Goal: Information Seeking & Learning: Learn about a topic

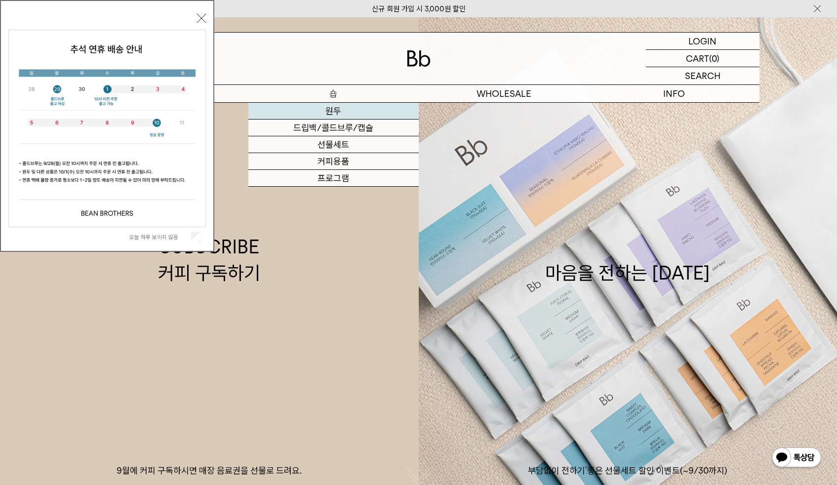
click at [338, 119] on link "원두" at bounding box center [334, 111] width 170 height 17
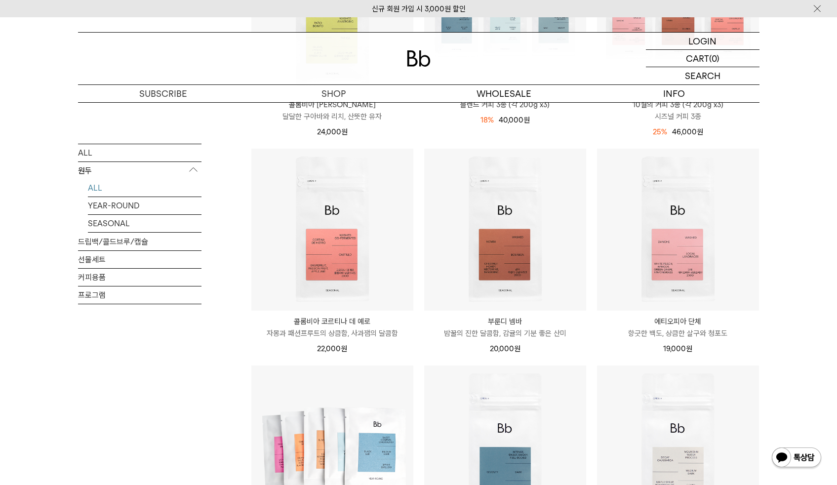
scroll to position [263, 0]
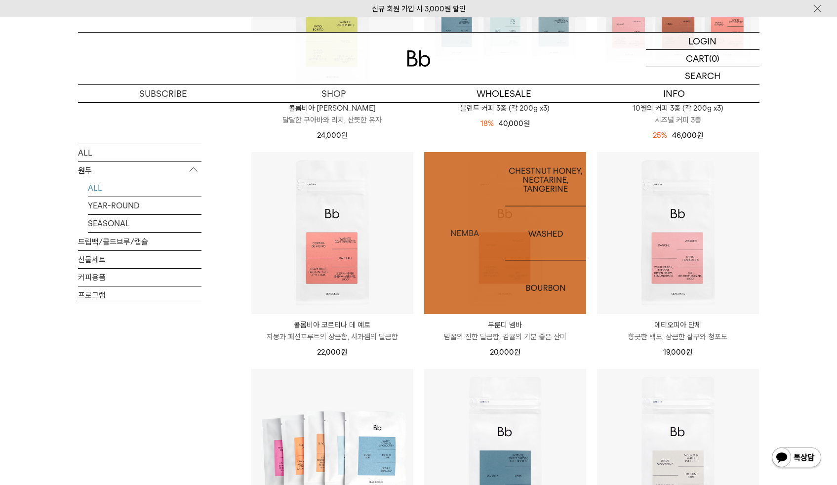
click at [529, 279] on img at bounding box center [505, 233] width 162 height 162
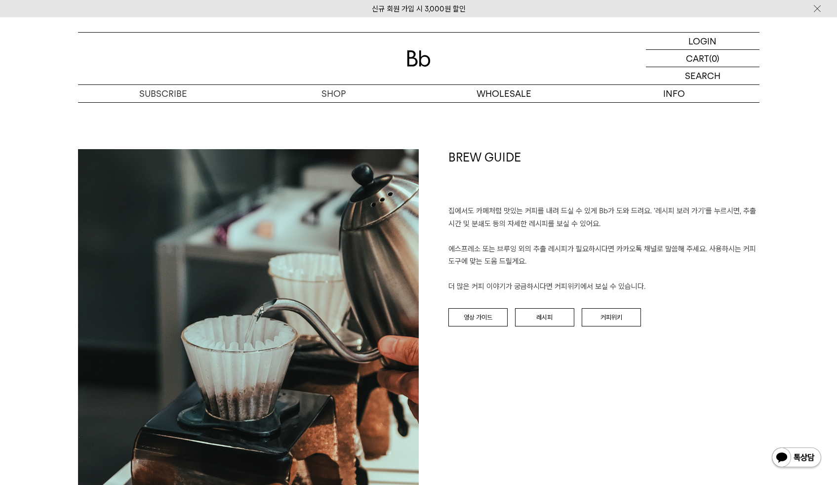
scroll to position [1026, 0]
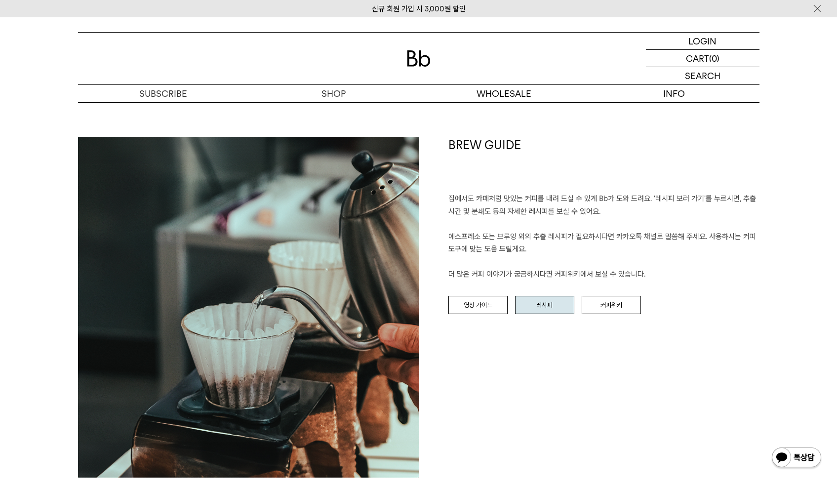
click at [542, 302] on link "레시피" at bounding box center [544, 305] width 59 height 19
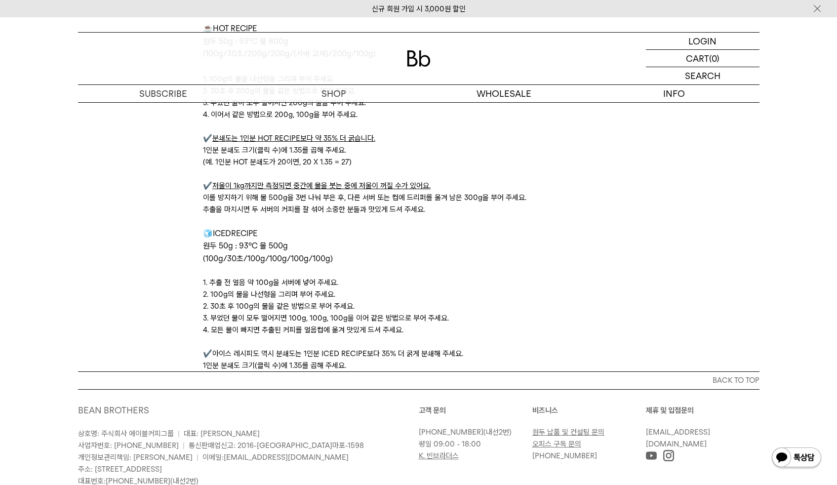
scroll to position [3319, 0]
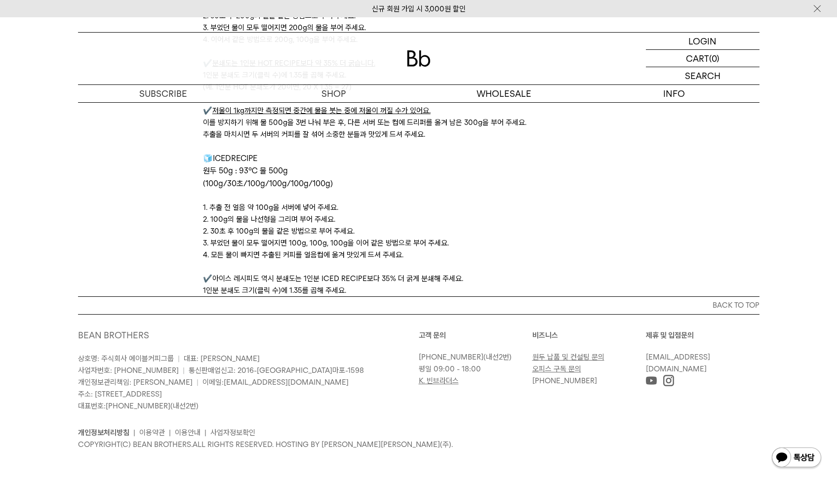
click at [0, 3] on div "신규 회원 가입 시 3,000원 할인" at bounding box center [418, 8] width 837 height 17
click at [237, 157] on span "RECIPE" at bounding box center [244, 158] width 26 height 9
click at [264, 185] on span "(100g/30초/100g/100g/100g/100g)" at bounding box center [268, 183] width 130 height 9
click at [239, 157] on span "RECIPE" at bounding box center [244, 158] width 26 height 9
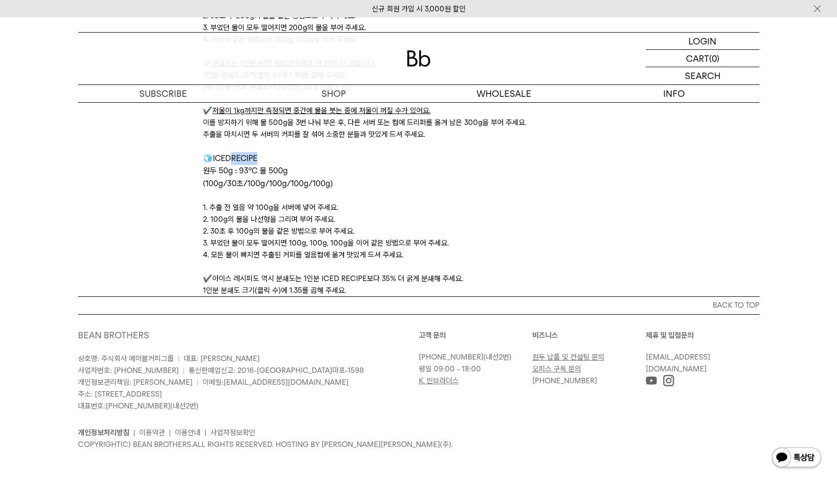
click at [239, 157] on span "RECIPE" at bounding box center [244, 158] width 26 height 9
click at [308, 189] on p "(100g/30초/100g/100g/100g/100g)" at bounding box center [418, 183] width 431 height 13
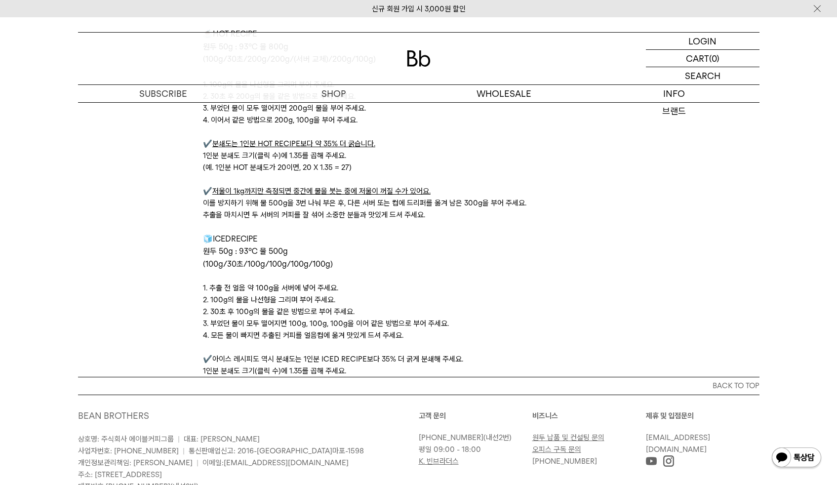
scroll to position [3239, 0]
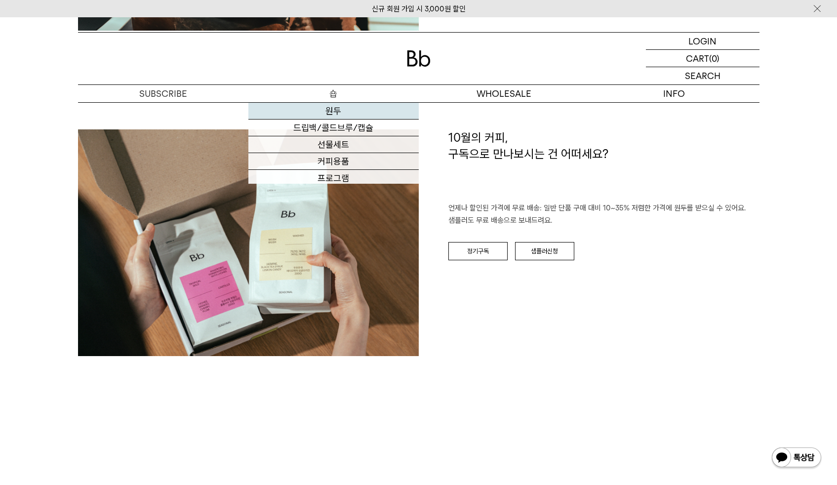
scroll to position [1300, 0]
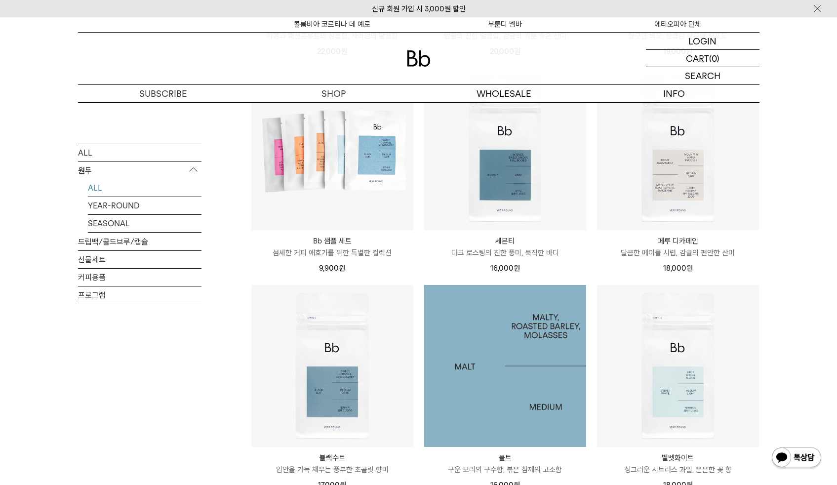
scroll to position [640, 0]
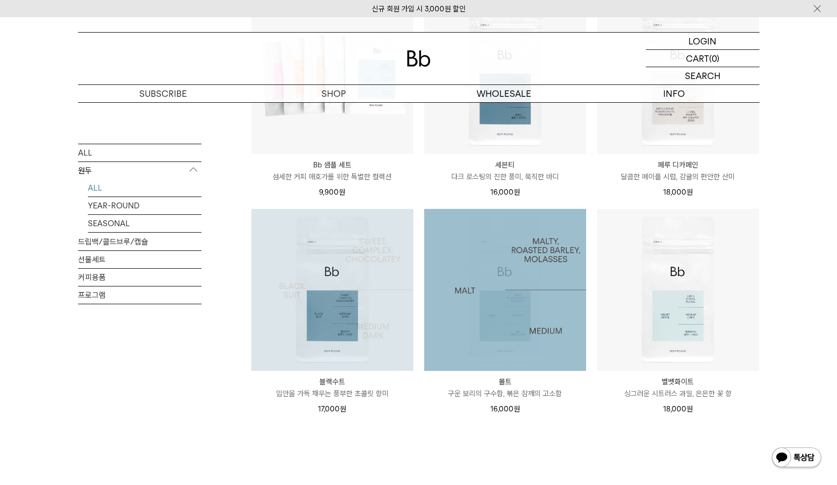
click at [344, 339] on img at bounding box center [332, 290] width 162 height 162
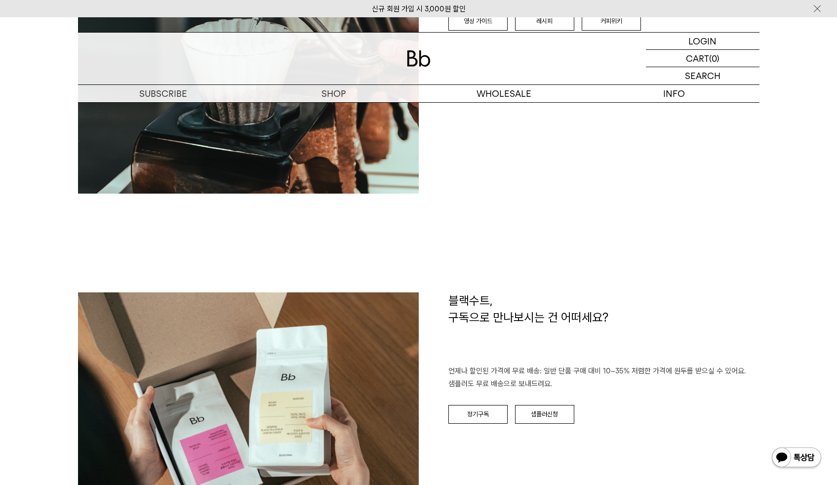
scroll to position [1477, 0]
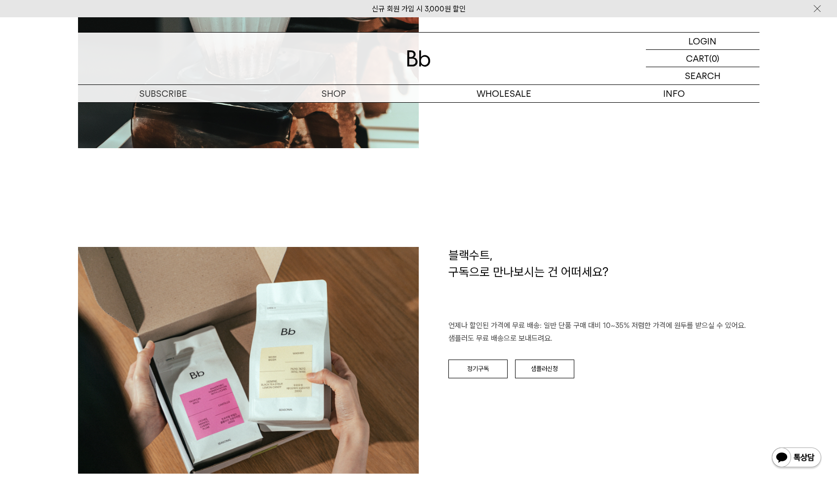
click at [508, 395] on div "블랙수트, 구독으로 만나보시는 건 어떠세요? 언제나 할인된 가격에 무료 배송: 일반 단품 구매 대비 10~35% 저렴한 가격에 원두를 받으실 …" at bounding box center [589, 365] width 341 height 236
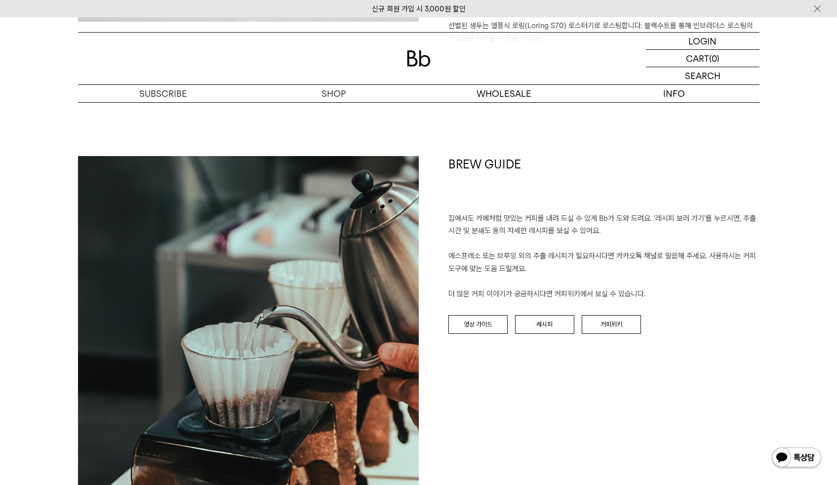
scroll to position [1127, 0]
click at [556, 316] on link "레시피" at bounding box center [544, 325] width 59 height 19
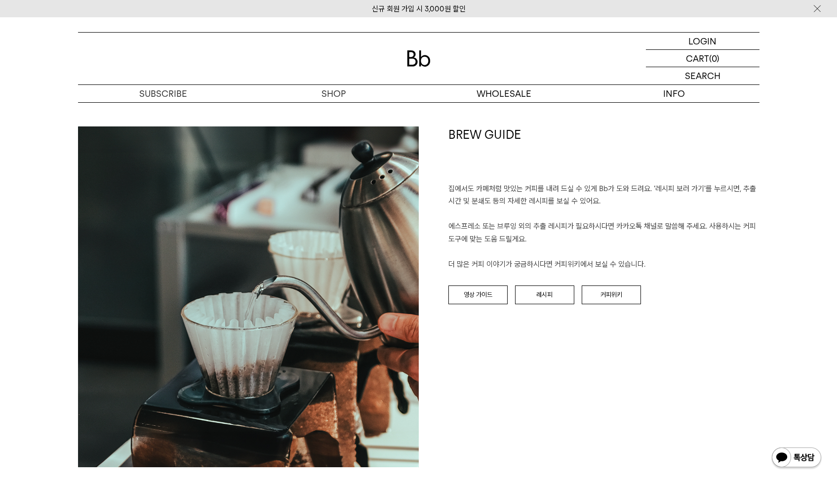
scroll to position [1044, 0]
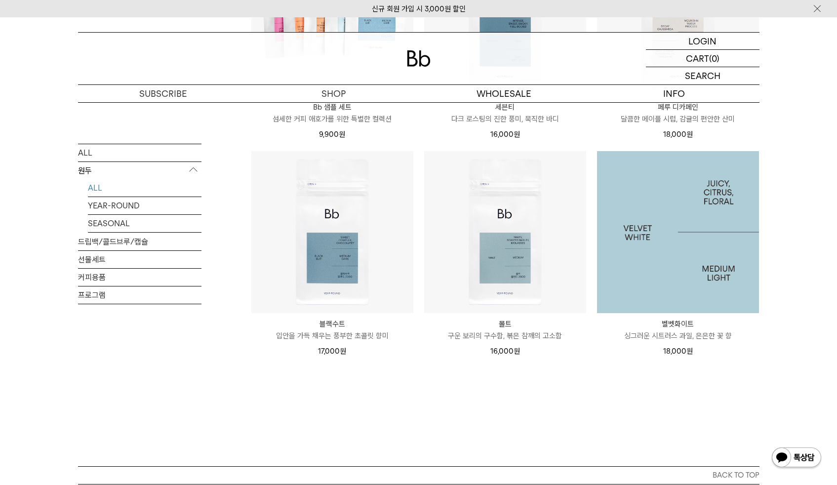
scroll to position [705, 0]
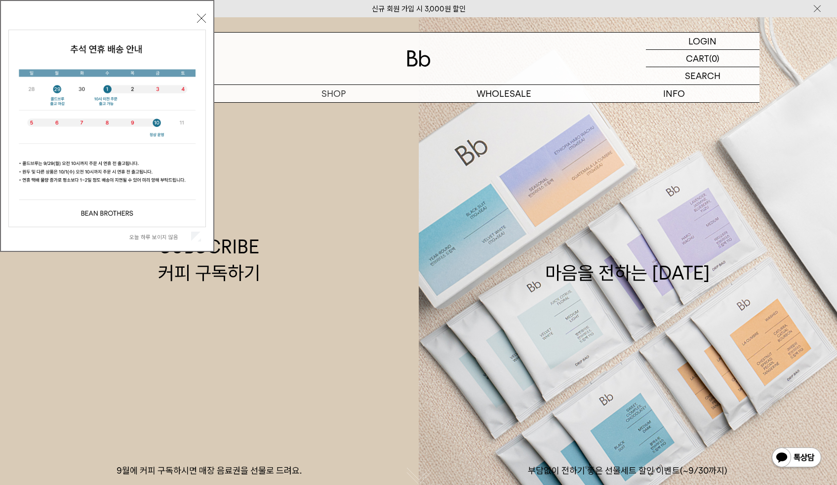
click at [202, 18] on button "닫기" at bounding box center [201, 18] width 9 height 9
